Goal: Information Seeking & Learning: Find specific page/section

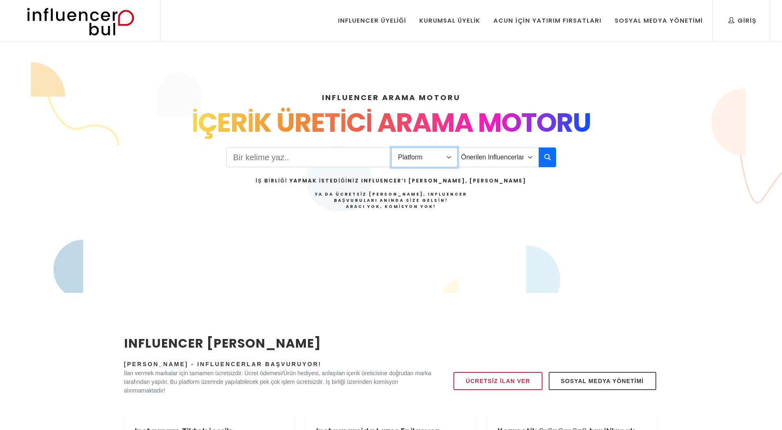
click at [418, 157] on select "Platform Instagram Facebook Youtube Tiktok Twitter Twitch" at bounding box center [424, 158] width 66 height 20
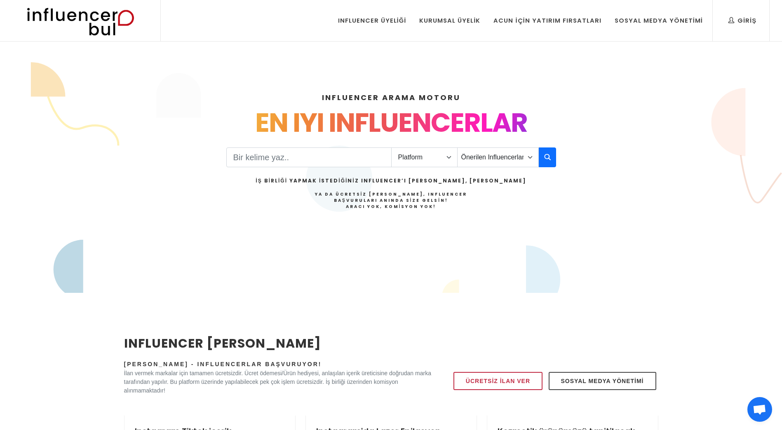
click at [605, 203] on div "INFLUENCER ARAMA MOTORU INSTAGRAM VE TIKTOK INFLUENCERLARI SOSYAL MEDYA FENOMEN…" at bounding box center [391, 177] width 544 height 211
click at [507, 157] on select "Önerilen Influencerlar Aile & Çocuk & Ebeveyn Alışveriş & Giyim & Aksesuar Arab…" at bounding box center [498, 158] width 82 height 20
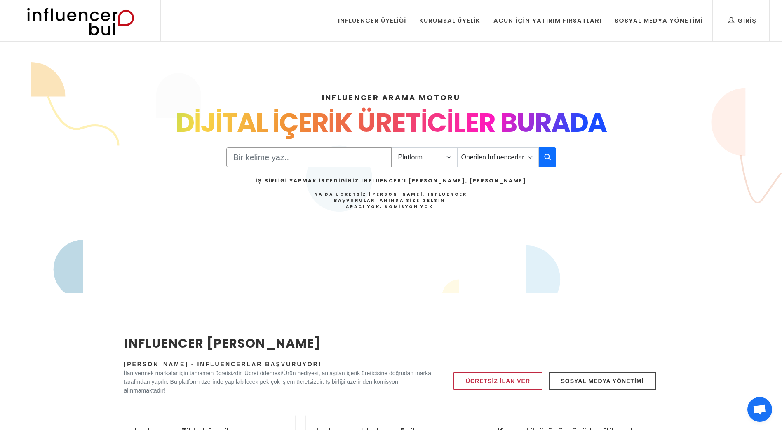
click at [260, 160] on input "Search" at bounding box center [308, 158] width 165 height 20
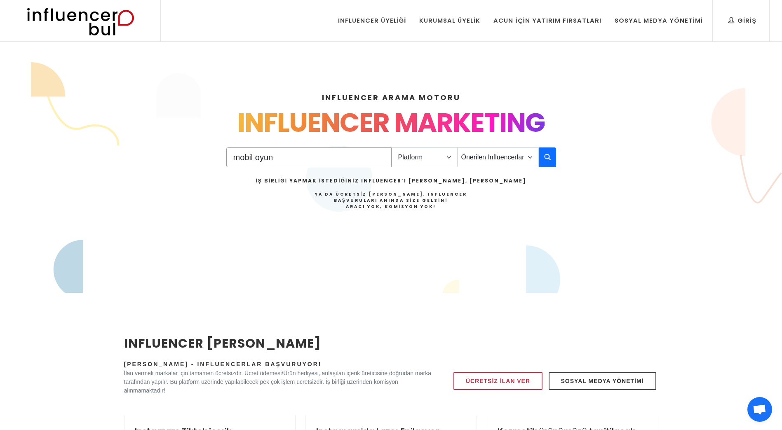
type input "mobil oyun"
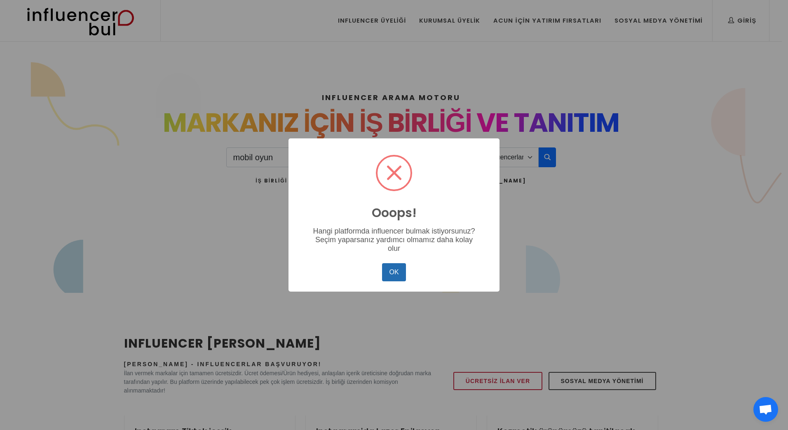
click at [403, 281] on button "OK" at bounding box center [394, 272] width 24 height 18
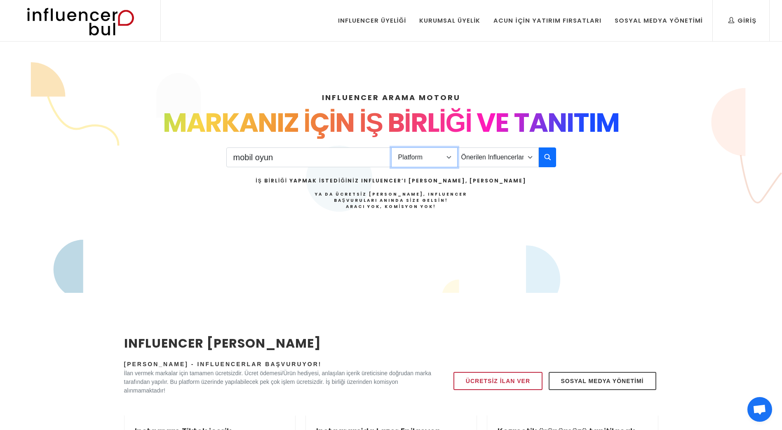
click at [426, 152] on select "Platform Instagram Facebook Youtube Tiktok Twitter Twitch" at bounding box center [424, 158] width 66 height 20
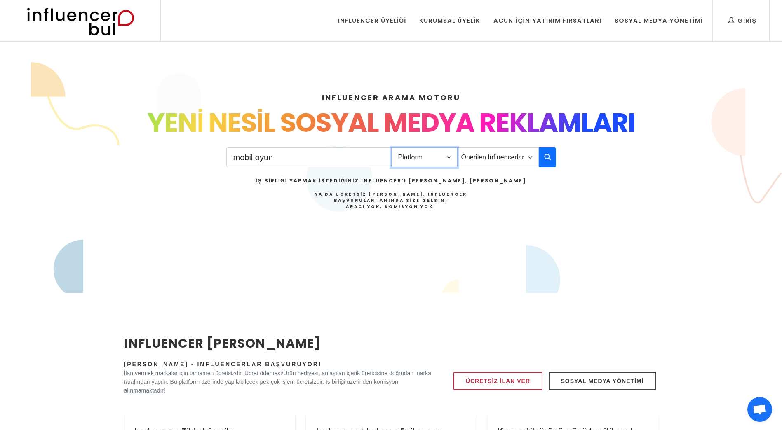
select select "4"
click at [391, 148] on select "Platform Instagram Facebook Youtube Tiktok Twitter Twitch" at bounding box center [424, 158] width 66 height 20
click at [544, 156] on icon "button" at bounding box center [547, 157] width 7 height 10
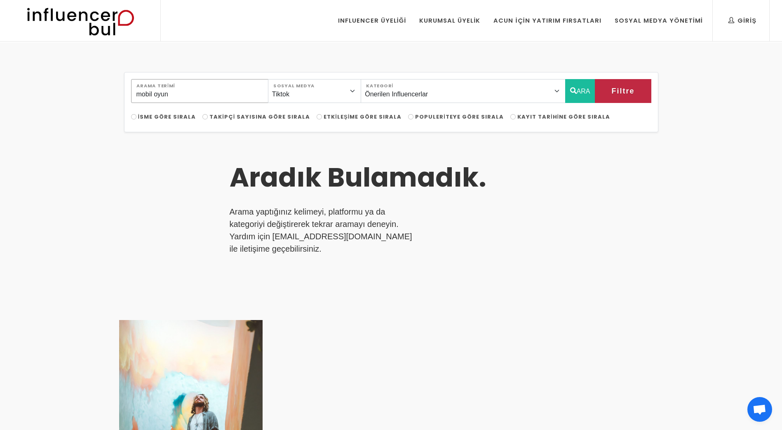
drag, startPoint x: 155, startPoint y: 94, endPoint x: 136, endPoint y: 93, distance: 19.4
click at [136, 93] on input "mobil oyun" at bounding box center [199, 91] width 137 height 24
type input "oyun"
click at [576, 89] on button "ARA" at bounding box center [580, 91] width 30 height 24
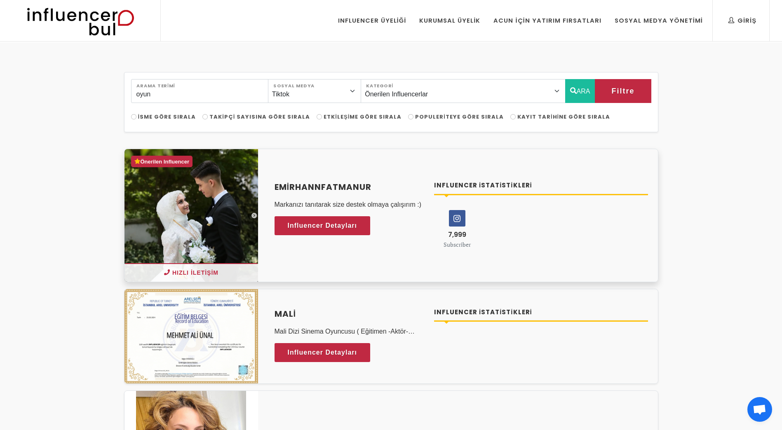
click at [454, 214] on icon at bounding box center [457, 219] width 16 height 16
